Goal: Navigation & Orientation: Go to known website

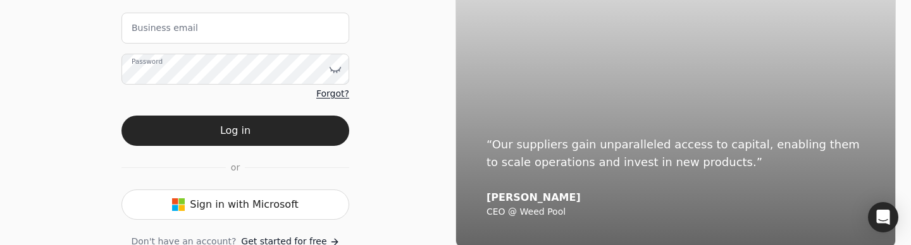
scroll to position [125, 0]
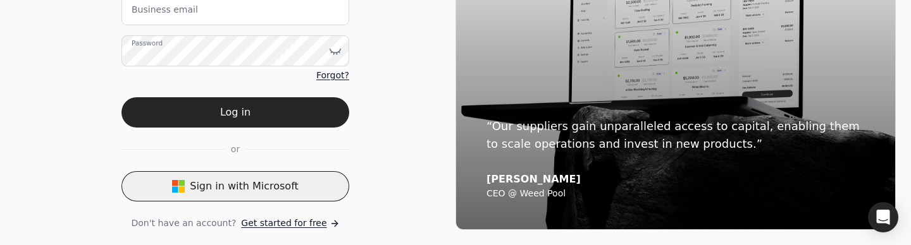
click at [240, 190] on button "Sign in with Microsoft" at bounding box center [235, 186] width 228 height 30
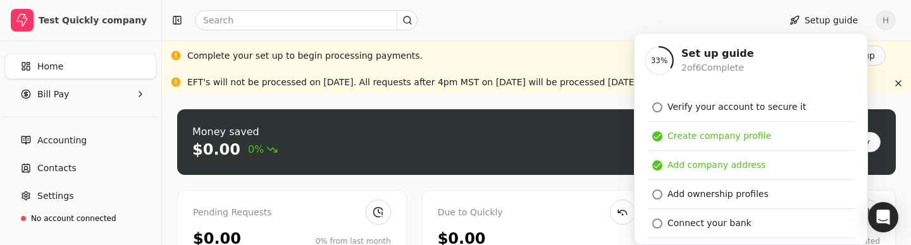
click at [597, 18] on div at bounding box center [468, 20] width 602 height 20
